Goal: Find specific page/section: Find specific page/section

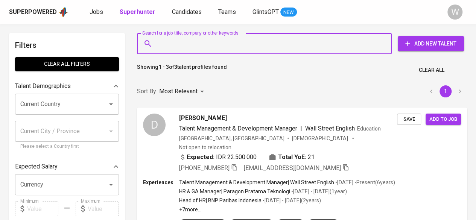
click at [201, 42] on input "Search for a job title, company or other keywords" at bounding box center [265, 43] width 221 height 14
paste input "[EMAIL_ADDRESS][DOMAIN_NAME]"
type input "[EMAIL_ADDRESS][DOMAIN_NAME]"
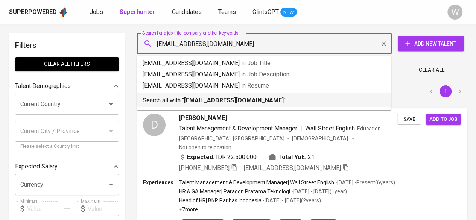
click at [232, 97] on b "[EMAIL_ADDRESS][DOMAIN_NAME]" at bounding box center [234, 100] width 100 height 7
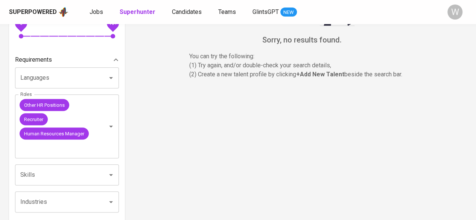
scroll to position [226, 0]
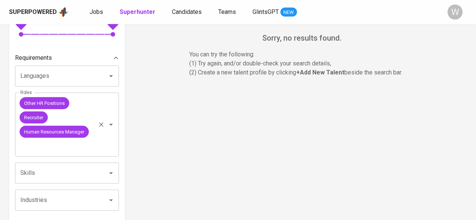
click at [102, 130] on div "Other HR Positions Recruiter Human Resources Manager Roles" at bounding box center [67, 124] width 104 height 64
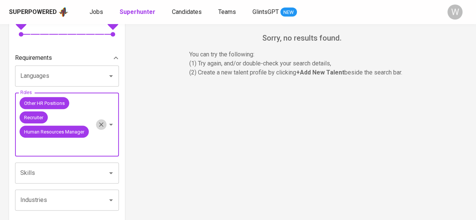
click at [102, 129] on button "Clear" at bounding box center [101, 124] width 11 height 11
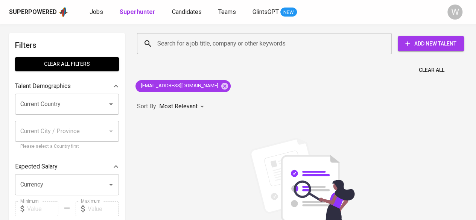
click at [260, 57] on div "Search for a job title, company or other keywords Search for a job title, compa…" at bounding box center [300, 43] width 339 height 33
